Goal: Check status: Check status

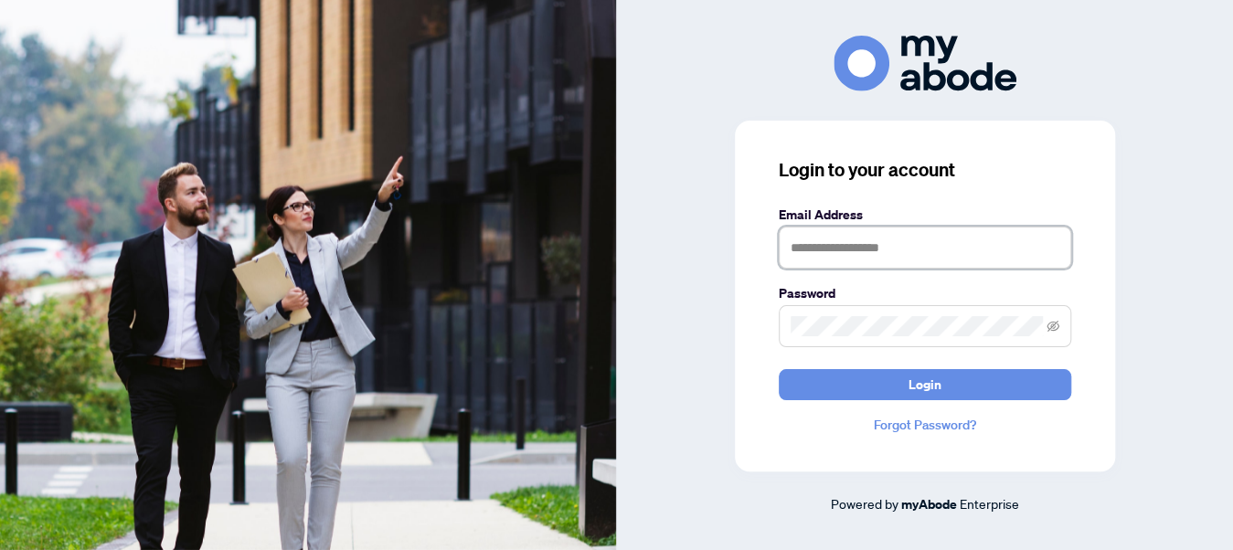
click at [815, 247] on input "text" at bounding box center [924, 248] width 292 height 42
type input "**********"
click at [778, 369] on button "Login" at bounding box center [924, 384] width 292 height 31
click at [1054, 328] on icon "eye-invisible" at bounding box center [1052, 326] width 13 height 13
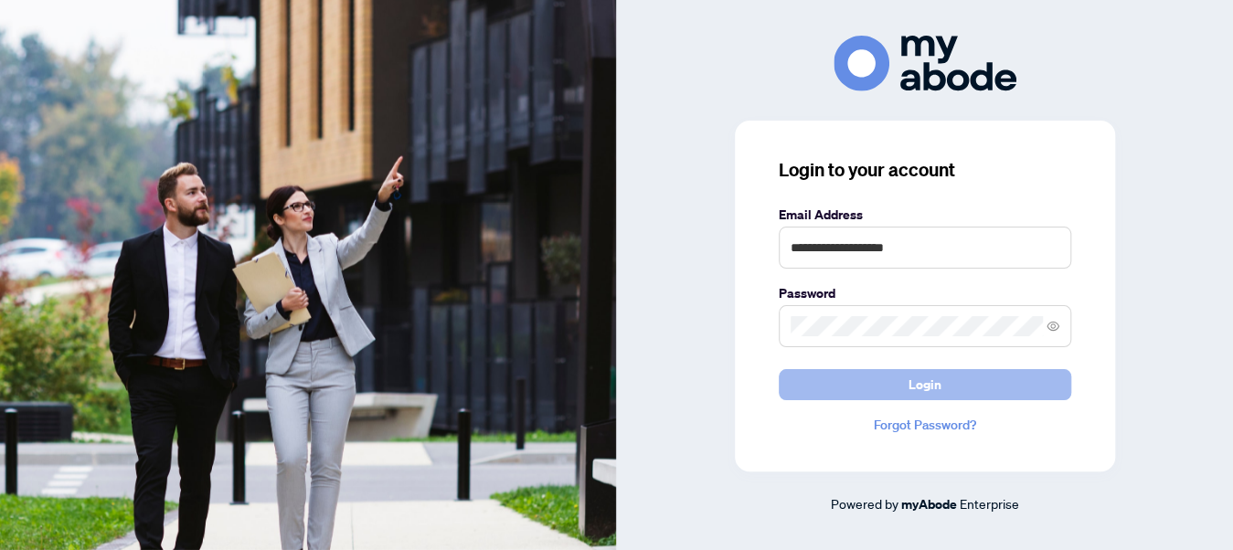
click at [936, 383] on span "Login" at bounding box center [924, 384] width 33 height 29
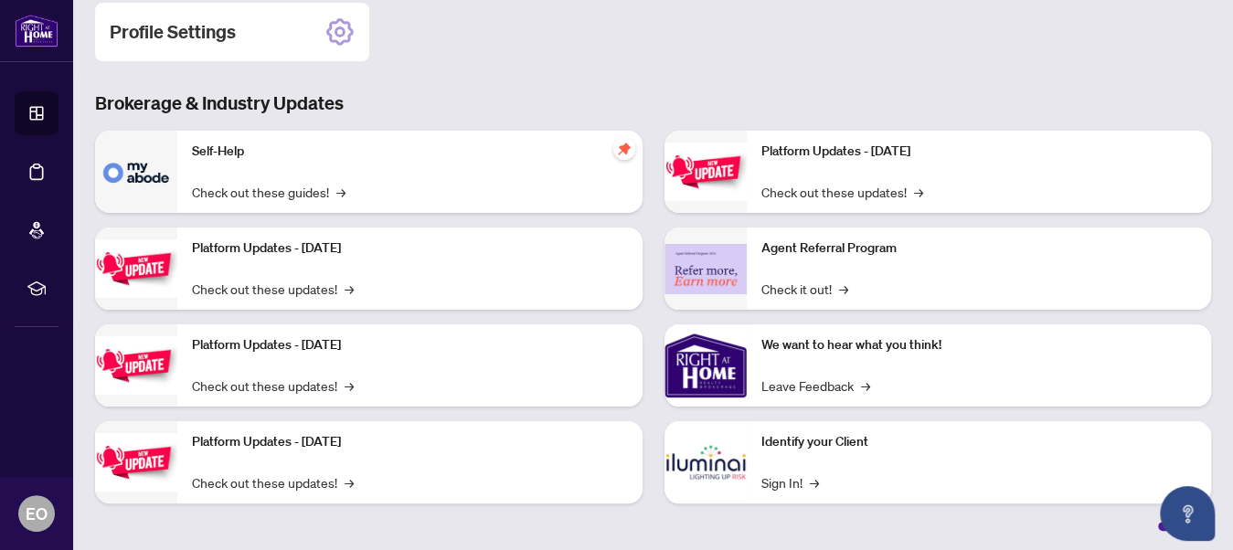
scroll to position [293, 0]
click at [777, 485] on link "Sign In! →" at bounding box center [790, 481] width 58 height 20
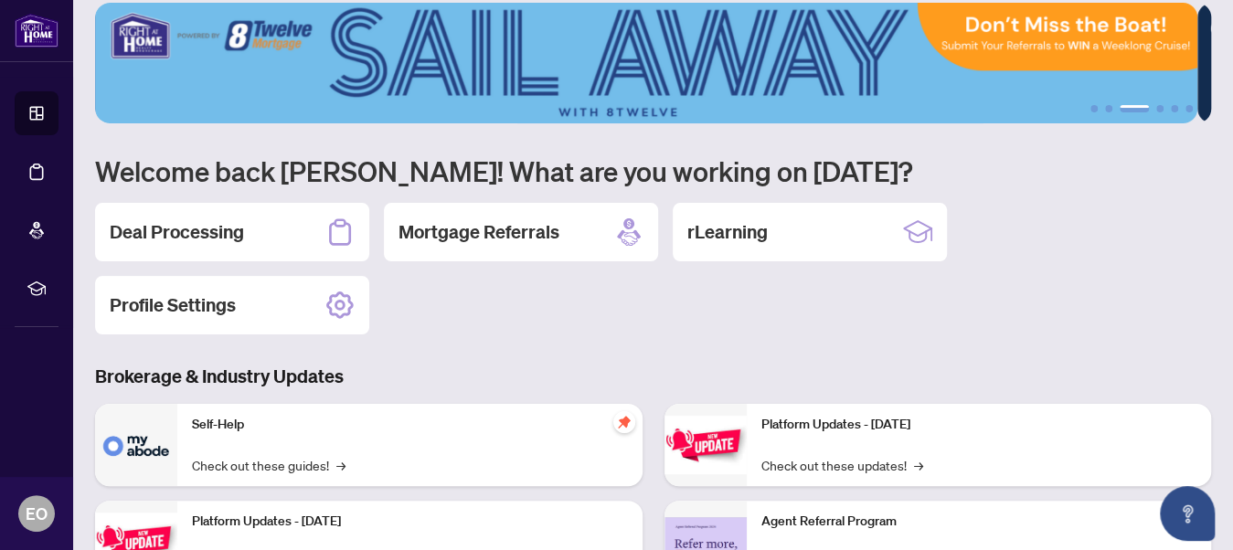
scroll to position [0, 0]
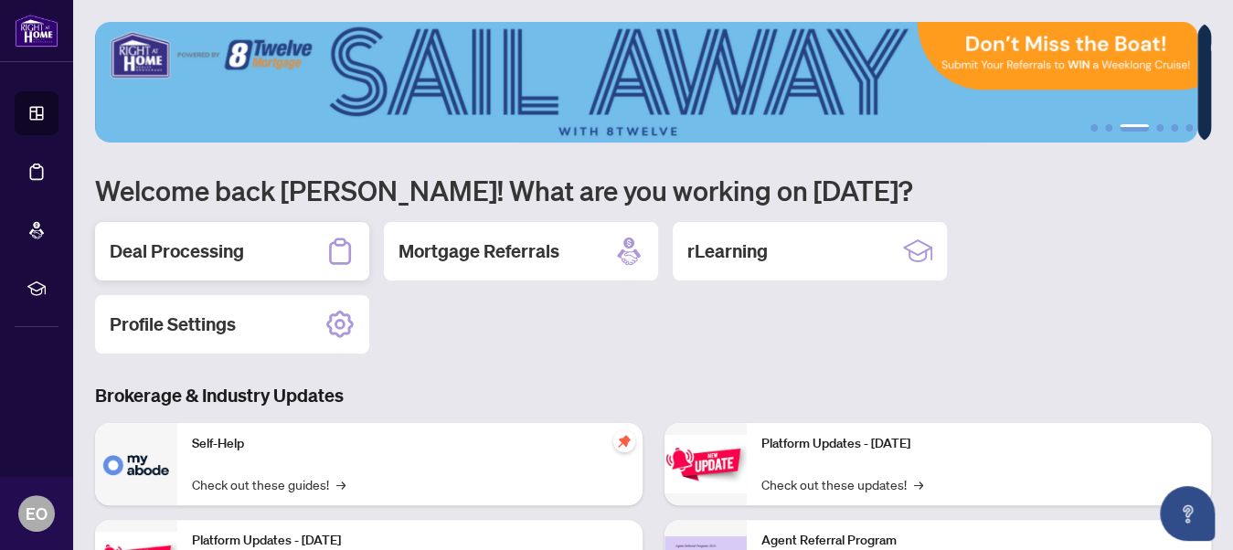
click at [210, 264] on div "Deal Processing" at bounding box center [232, 251] width 274 height 58
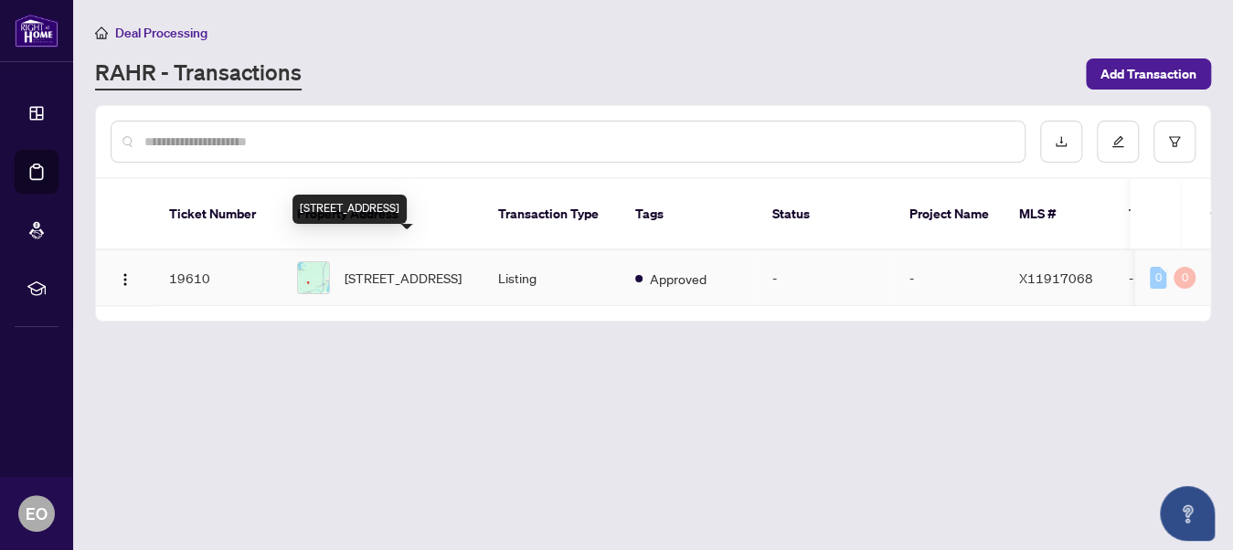
click at [450, 268] on span "[STREET_ADDRESS]" at bounding box center [402, 278] width 117 height 20
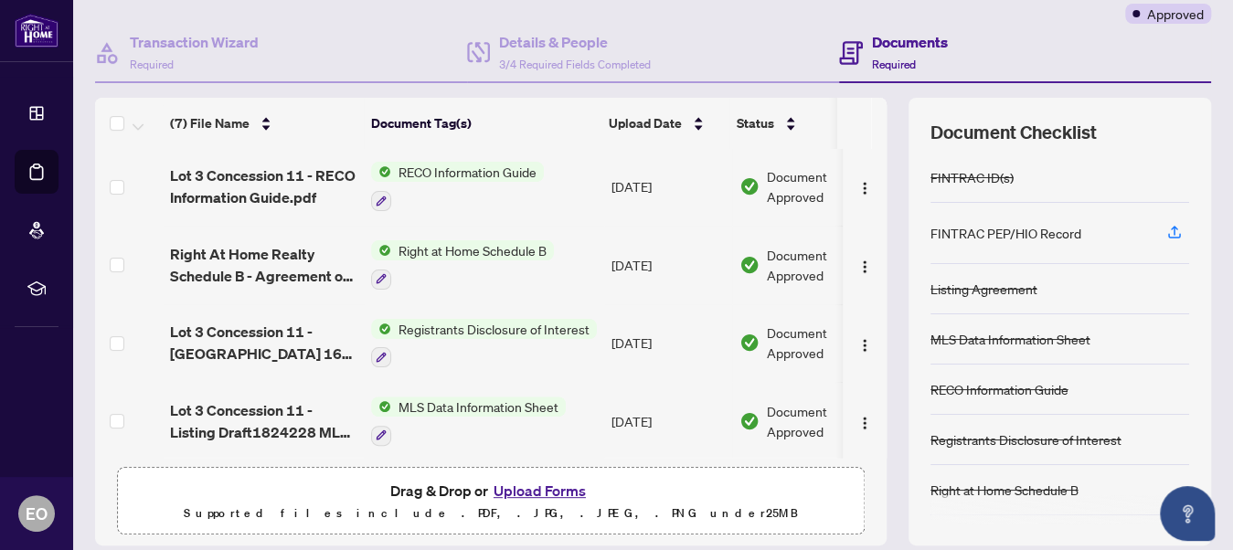
scroll to position [183, 0]
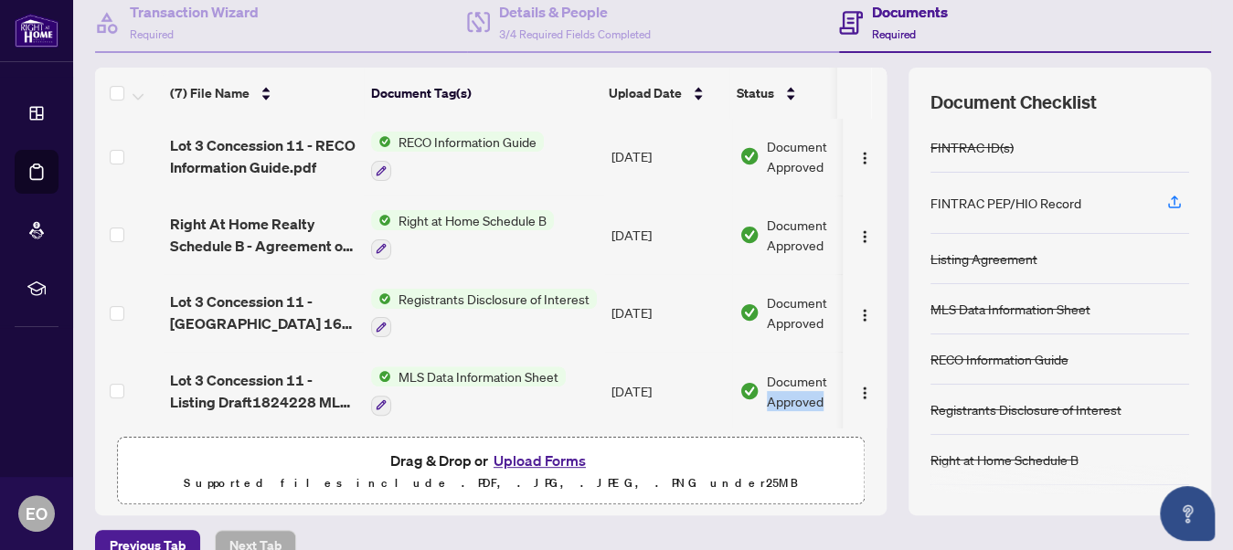
drag, startPoint x: 875, startPoint y: 373, endPoint x: 871, endPoint y: 395, distance: 22.4
click at [871, 395] on div "(7) File Name Document Tag(s) Upload Date Status (7) File Name Document Tag(s) …" at bounding box center [653, 292] width 1116 height 448
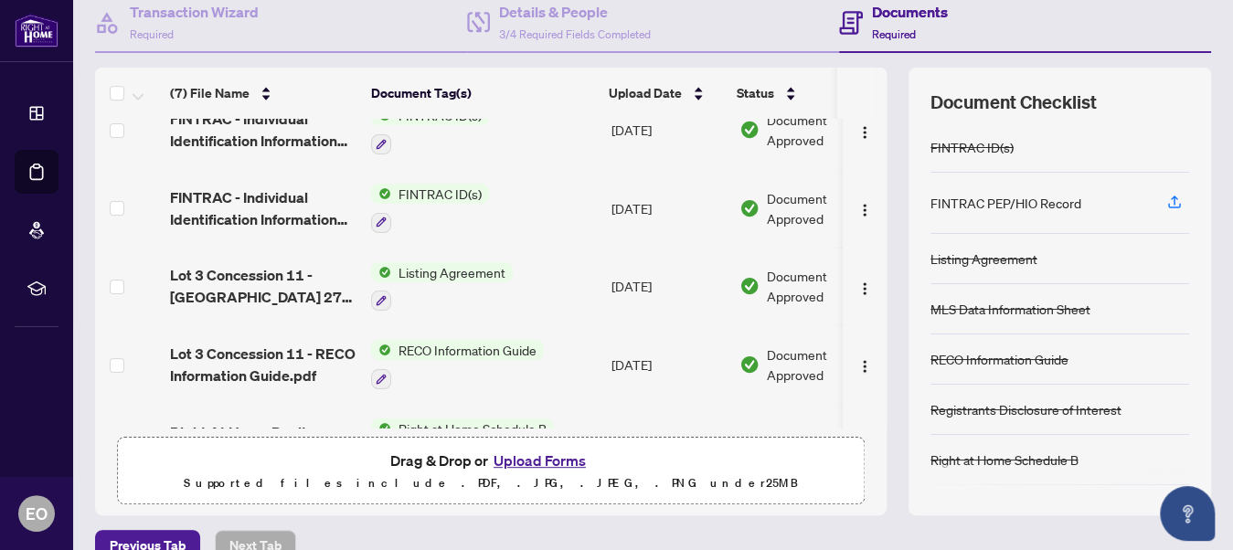
scroll to position [0, 0]
